Goal: Task Accomplishment & Management: Manage account settings

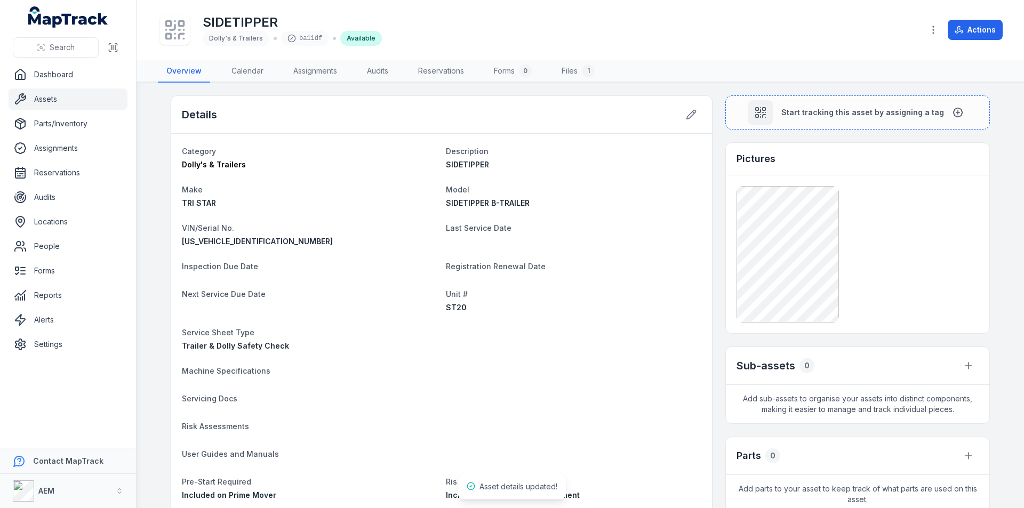
click at [50, 98] on link "Assets" at bounding box center [68, 99] width 119 height 21
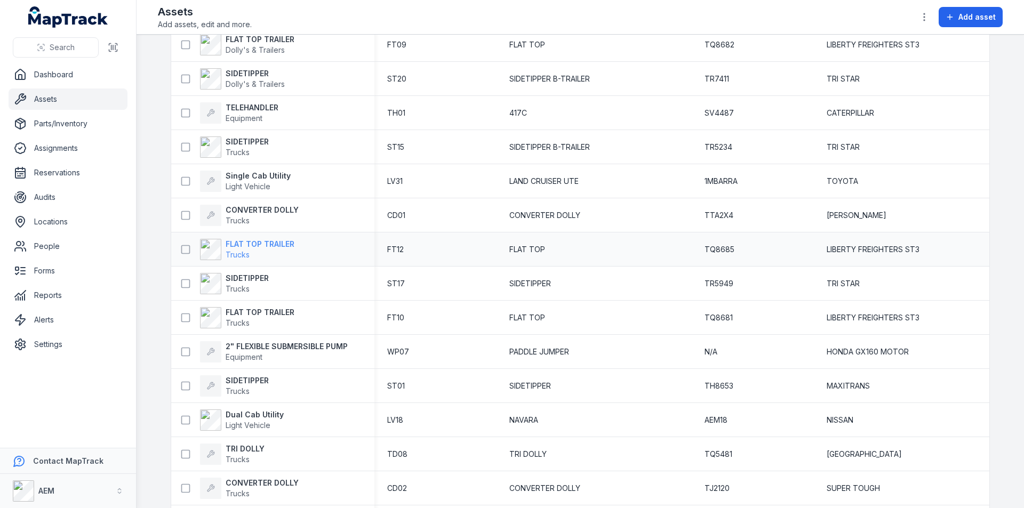
scroll to position [3131, 0]
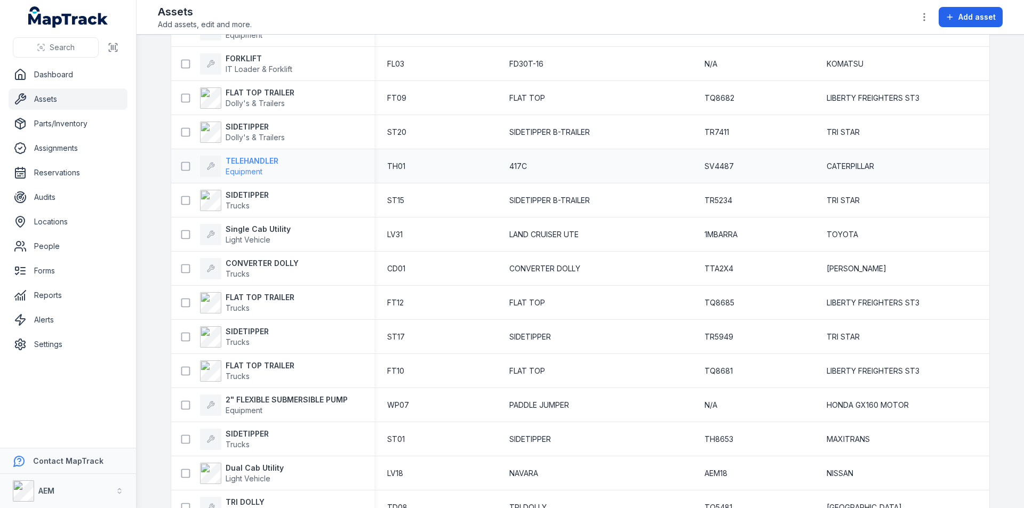
click at [243, 161] on strong "TELEHANDLER" at bounding box center [252, 161] width 53 height 11
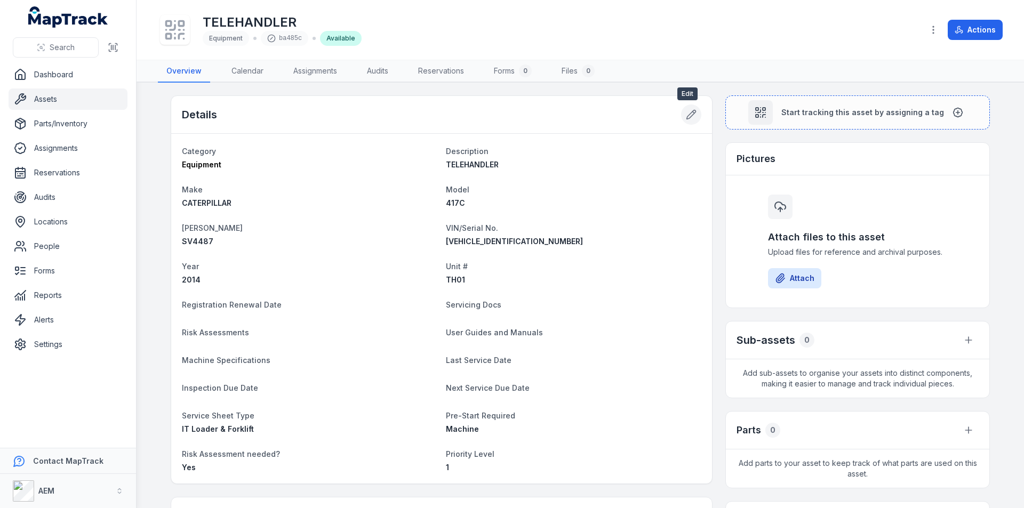
click at [688, 114] on icon at bounding box center [691, 114] width 11 height 11
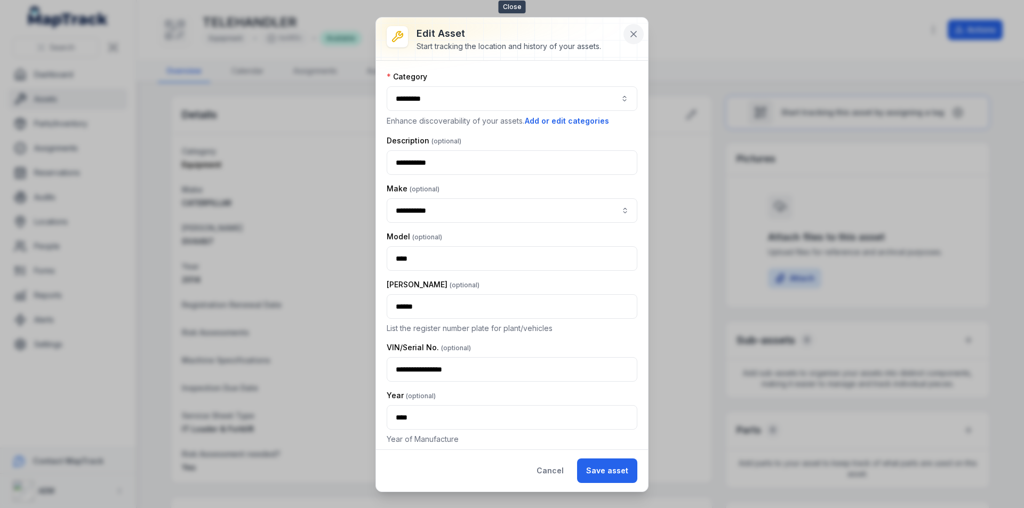
click at [636, 35] on icon at bounding box center [633, 34] width 11 height 11
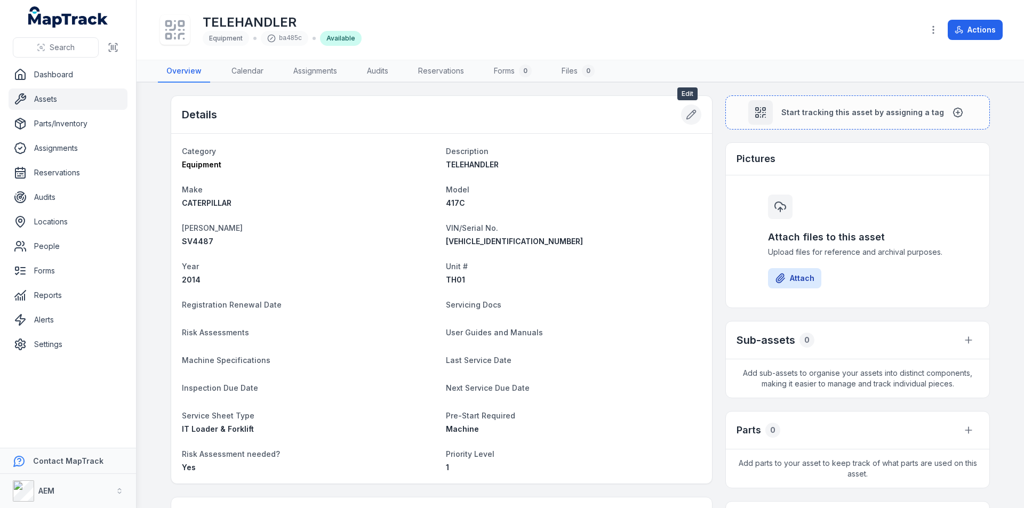
click at [693, 111] on icon at bounding box center [694, 112] width 2 height 2
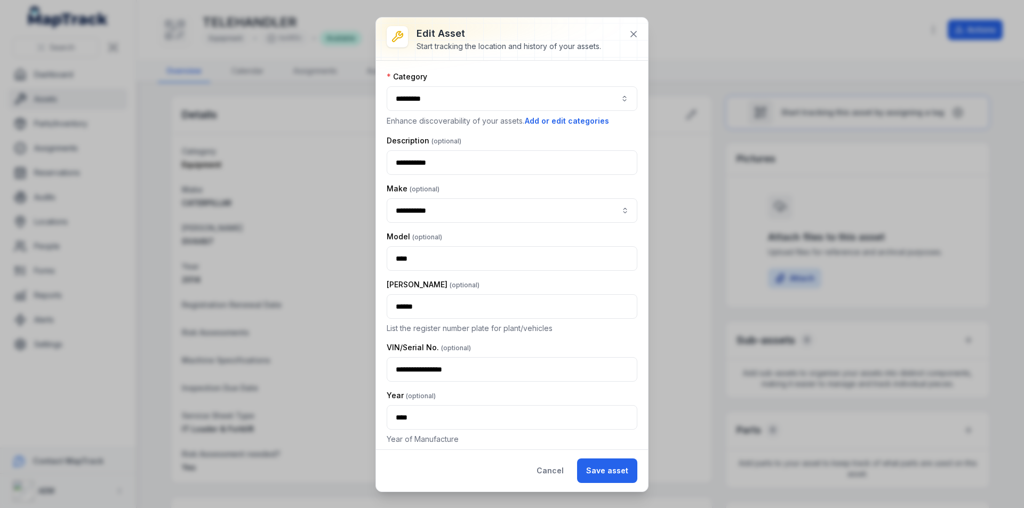
click at [429, 101] on button "*********" at bounding box center [512, 98] width 251 height 25
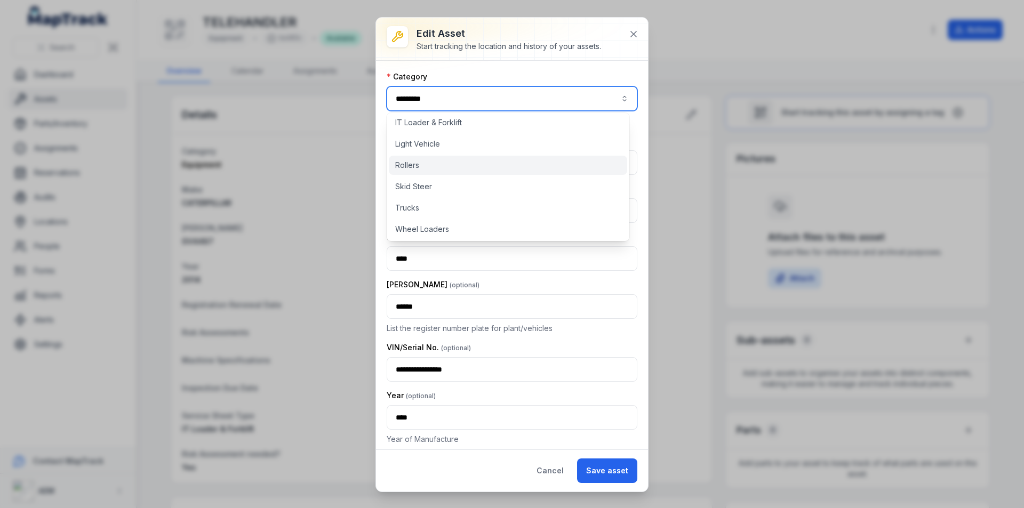
scroll to position [134, 0]
click at [430, 122] on span "IT Loader & Forklift" at bounding box center [428, 120] width 67 height 11
type input "**********"
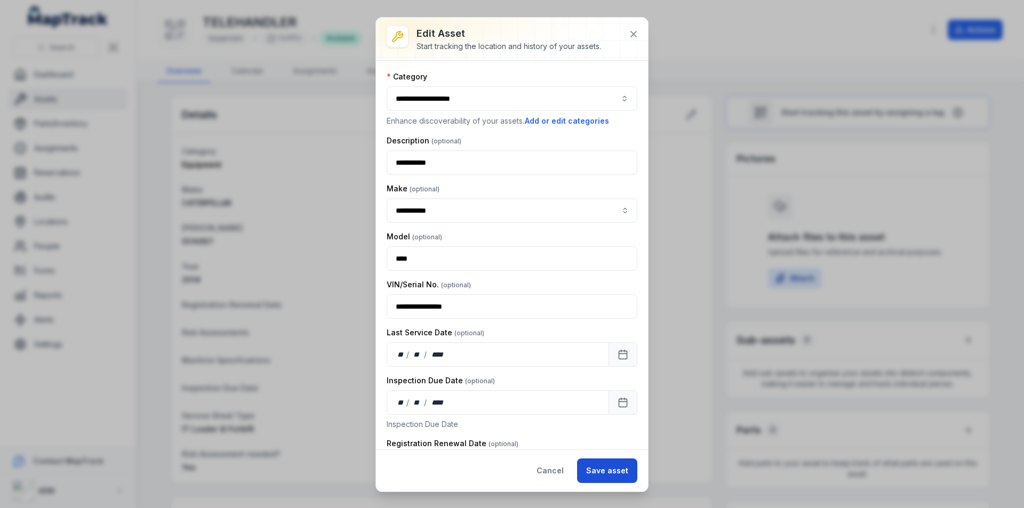
click at [610, 469] on button "Save asset" at bounding box center [607, 471] width 60 height 25
